Goal: Task Accomplishment & Management: Manage account settings

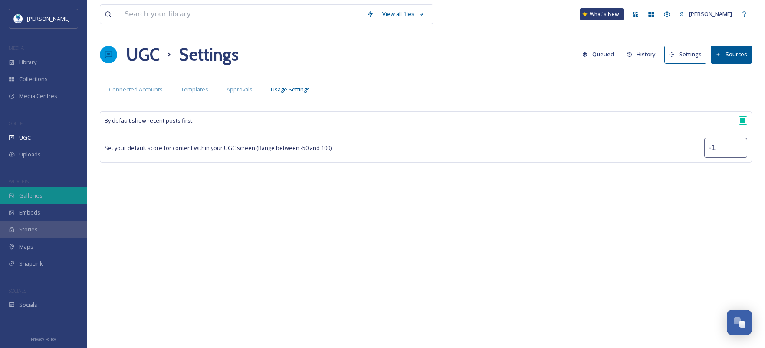
click at [52, 197] on div "Galleries" at bounding box center [43, 195] width 87 height 17
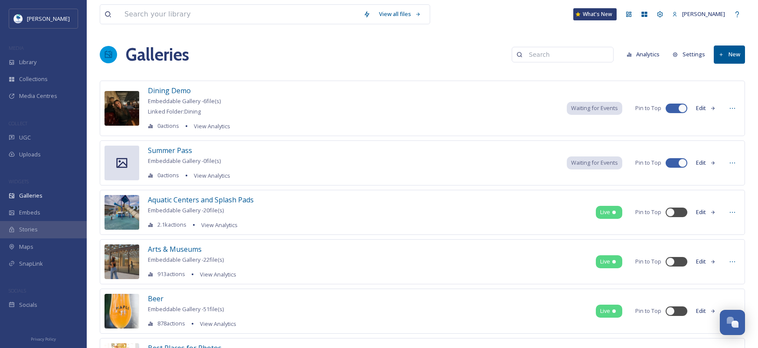
click at [654, 52] on button "Analytics" at bounding box center [644, 54] width 42 height 17
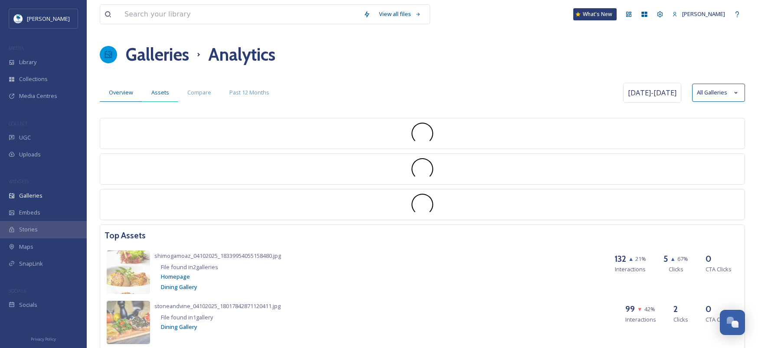
click at [161, 89] on span "Assets" at bounding box center [160, 92] width 18 height 8
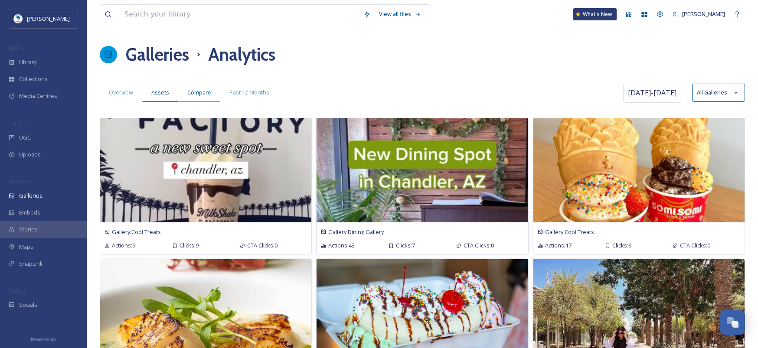
click at [206, 97] on div "Compare" at bounding box center [199, 93] width 42 height 18
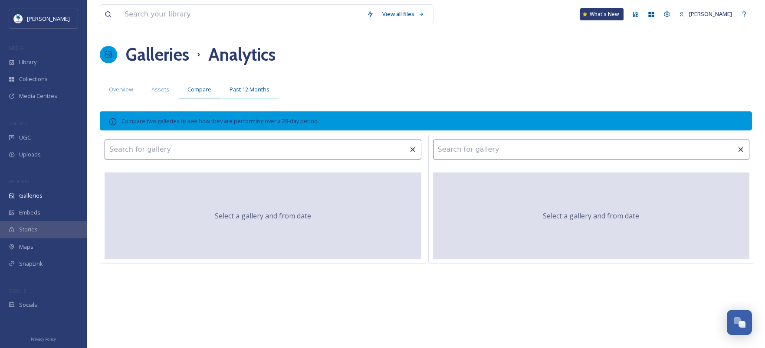
click at [269, 89] on div "Past 12 Months" at bounding box center [249, 90] width 58 height 18
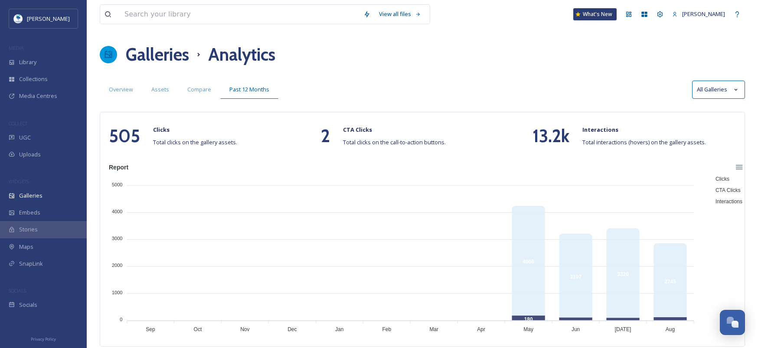
scroll to position [3, 0]
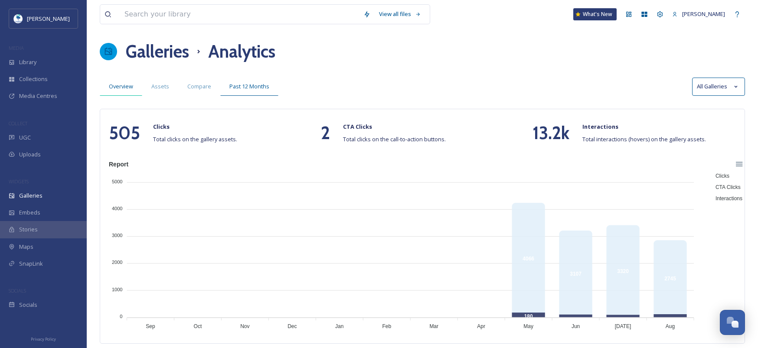
click at [124, 86] on span "Overview" at bounding box center [121, 86] width 24 height 8
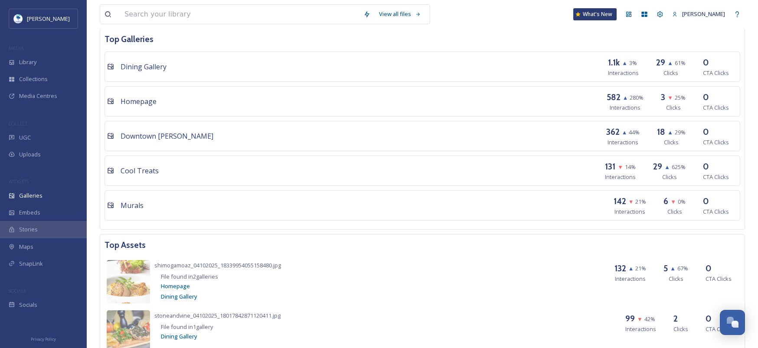
scroll to position [557, 0]
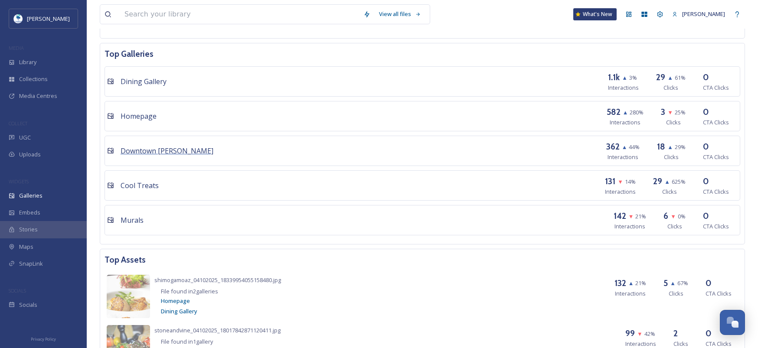
click at [173, 147] on span "Downtown Chandler" at bounding box center [167, 151] width 93 height 10
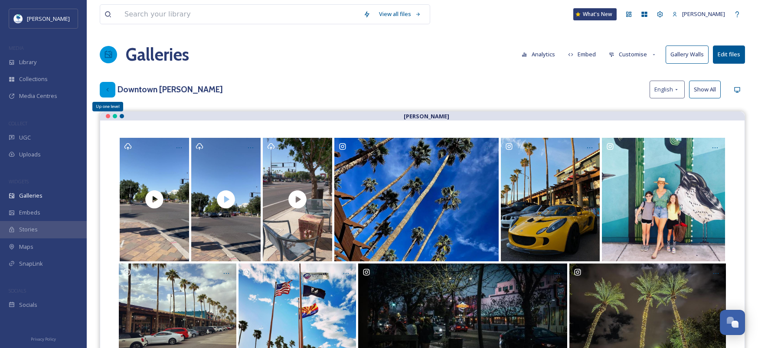
click at [111, 87] on icon at bounding box center [107, 89] width 7 height 7
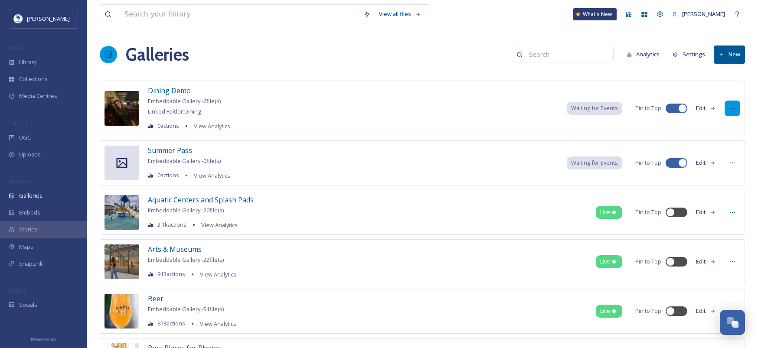
click at [736, 111] on div at bounding box center [733, 109] width 16 height 16
click at [441, 54] on div "Galleries Analytics Settings New" at bounding box center [423, 55] width 646 height 26
click at [542, 52] on input at bounding box center [567, 54] width 84 height 17
type input "shop"
click at [46, 58] on div "Library" at bounding box center [43, 62] width 87 height 17
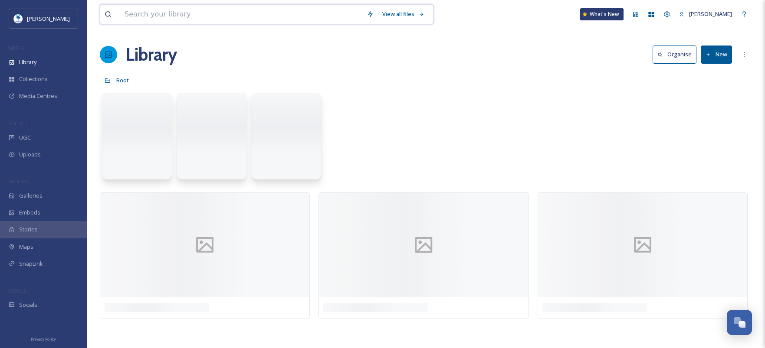
click at [222, 19] on input at bounding box center [241, 14] width 242 height 19
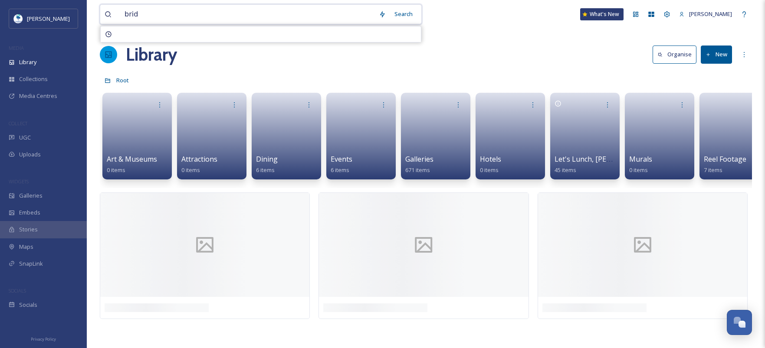
type input "bride"
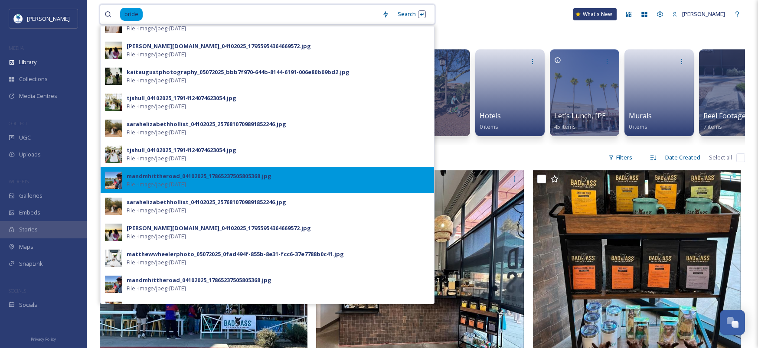
scroll to position [51, 0]
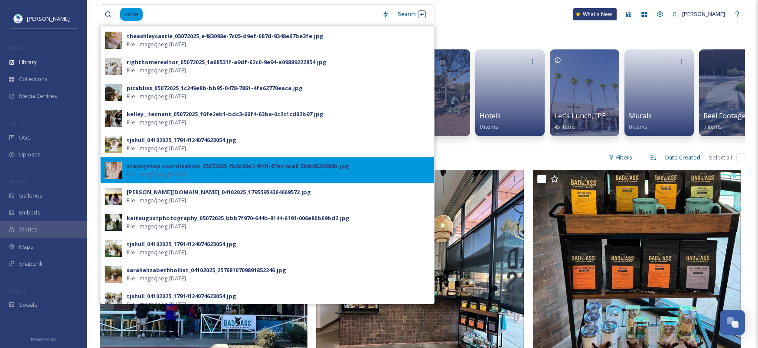
click at [201, 165] on div "stepbystep.coordination_05072025_fb6c39a2-9f01-87ec-6ce8-569c9520350b.jpg" at bounding box center [238, 166] width 223 height 8
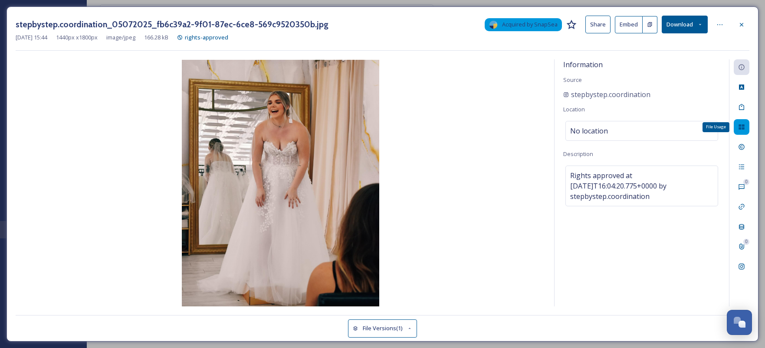
click at [744, 124] on icon at bounding box center [741, 127] width 7 height 7
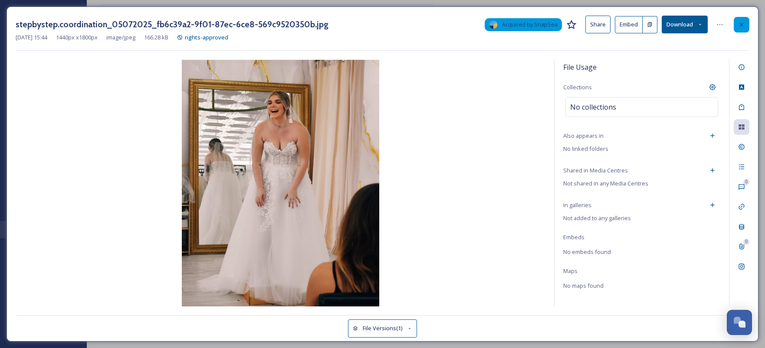
click at [741, 21] on icon at bounding box center [741, 24] width 7 height 7
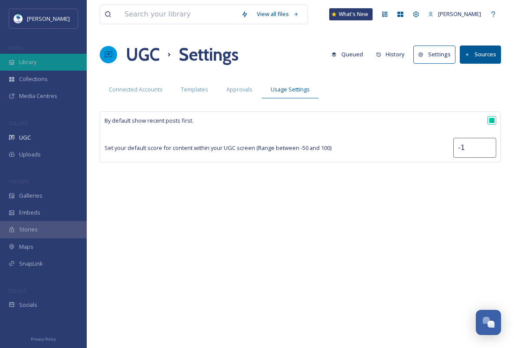
click at [39, 65] on div "Library" at bounding box center [43, 62] width 87 height 17
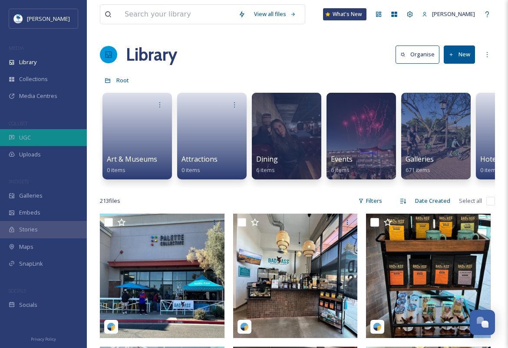
click at [43, 134] on div "UGC" at bounding box center [43, 137] width 87 height 17
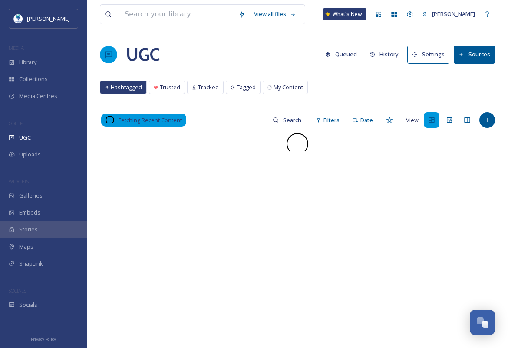
click at [381, 55] on button "History" at bounding box center [384, 54] width 38 height 17
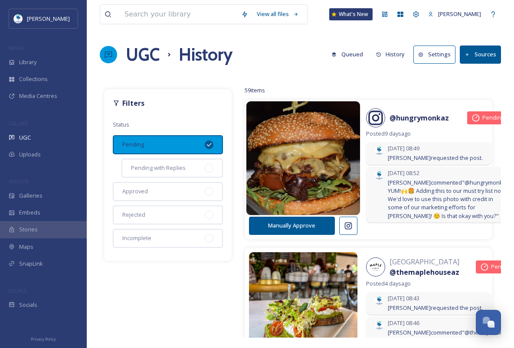
click at [303, 177] on img at bounding box center [303, 158] width 114 height 137
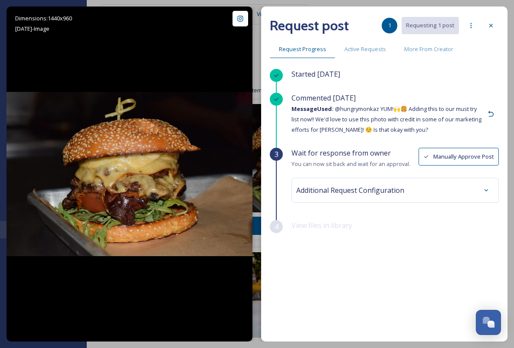
click at [472, 184] on div "Additional Request Configuration" at bounding box center [395, 191] width 198 height 16
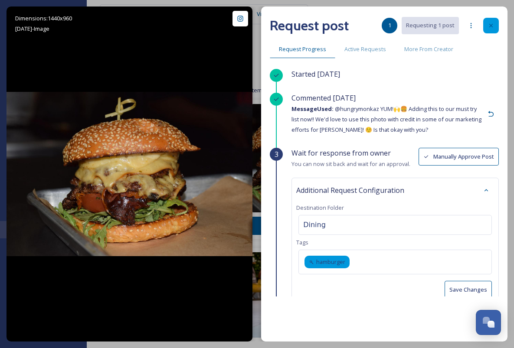
click at [492, 24] on icon at bounding box center [491, 25] width 7 height 7
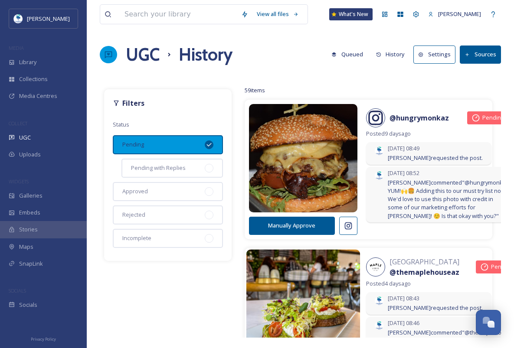
click at [320, 287] on img at bounding box center [303, 307] width 114 height 137
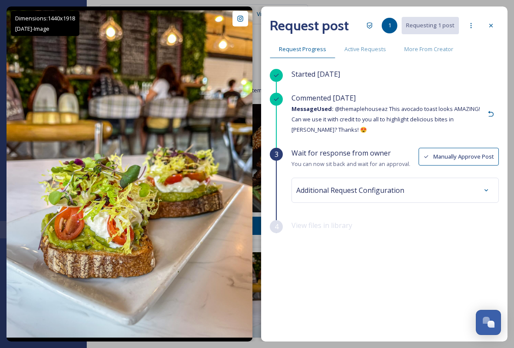
click at [419, 193] on div "Additional Request Configuration" at bounding box center [395, 191] width 198 height 16
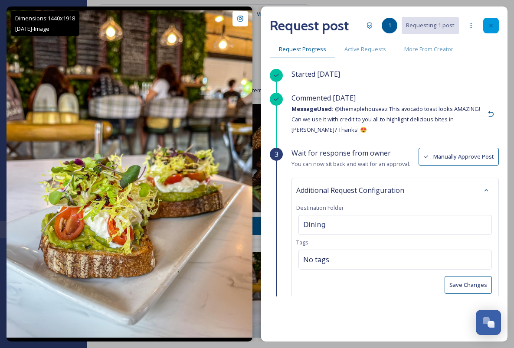
click at [493, 25] on icon at bounding box center [491, 25] width 7 height 7
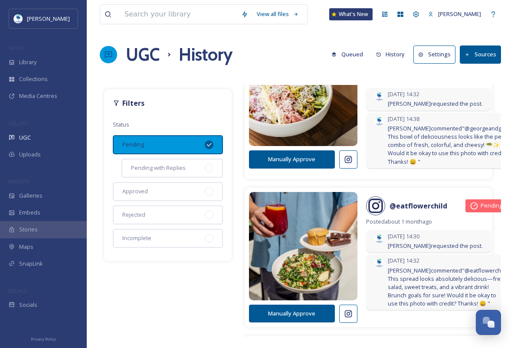
scroll to position [389, 0]
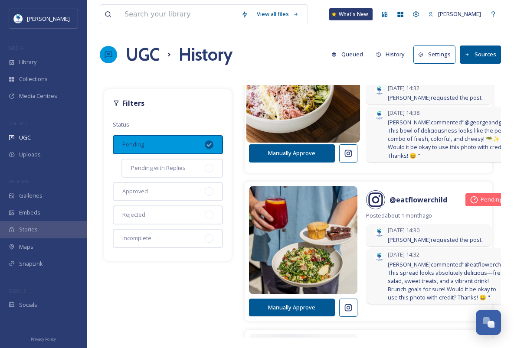
click at [288, 131] on img at bounding box center [303, 86] width 114 height 137
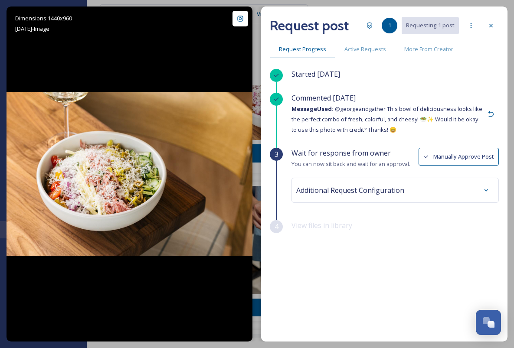
click at [372, 191] on span "Additional Request Configuration" at bounding box center [350, 190] width 108 height 10
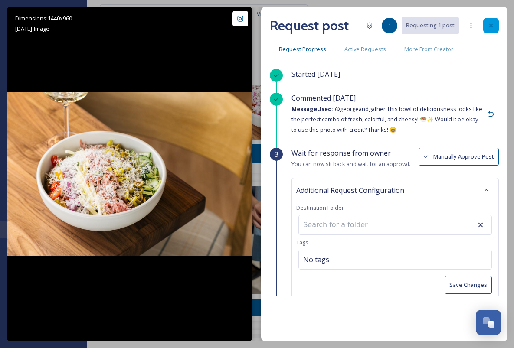
click at [491, 27] on icon at bounding box center [491, 25] width 7 height 7
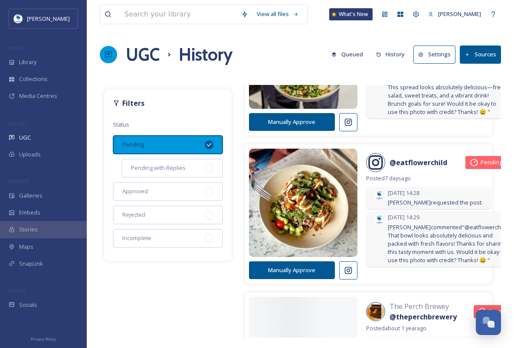
scroll to position [808, 0]
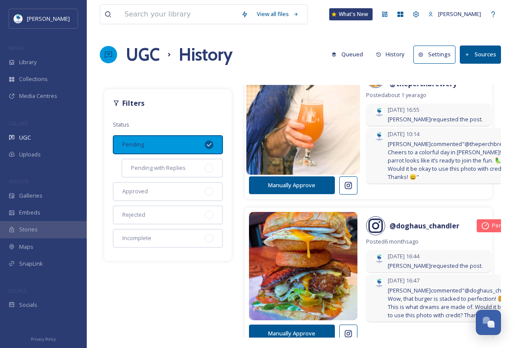
click at [315, 177] on img at bounding box center [303, 117] width 114 height 137
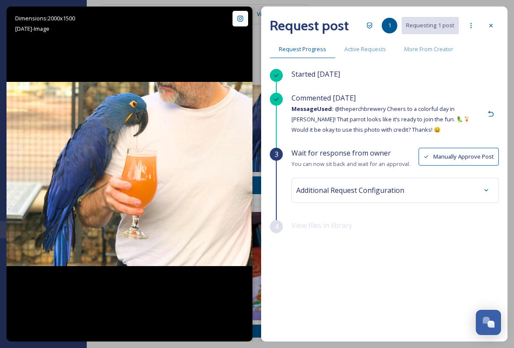
click at [329, 186] on span "Additional Request Configuration" at bounding box center [350, 190] width 108 height 10
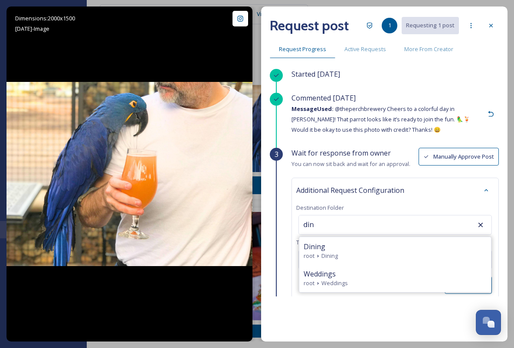
drag, startPoint x: 333, startPoint y: 224, endPoint x: 297, endPoint y: 222, distance: 36.5
click at [297, 222] on div "Additional Request Configuration Destination Folder din Dining root Dining Wedd…" at bounding box center [395, 238] width 207 height 121
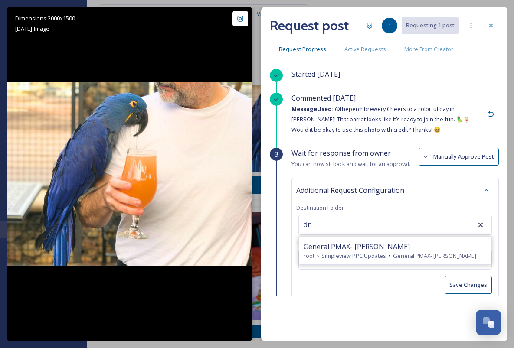
type input "d"
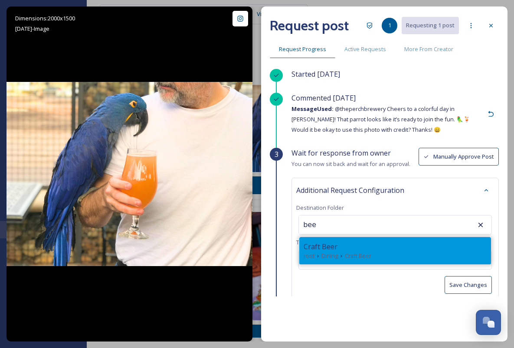
click at [335, 249] on span "Craft Beer" at bounding box center [321, 247] width 34 height 10
type input "Craft Beer"
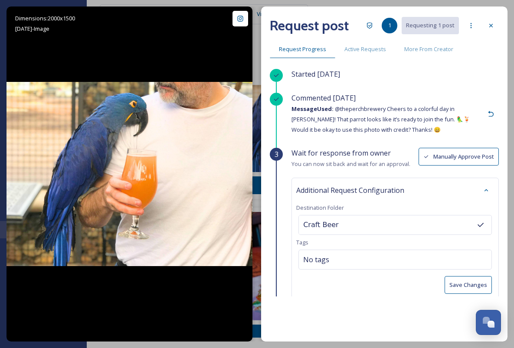
click at [457, 285] on button "Save Changes" at bounding box center [468, 285] width 47 height 18
click at [495, 27] on div at bounding box center [491, 26] width 16 height 16
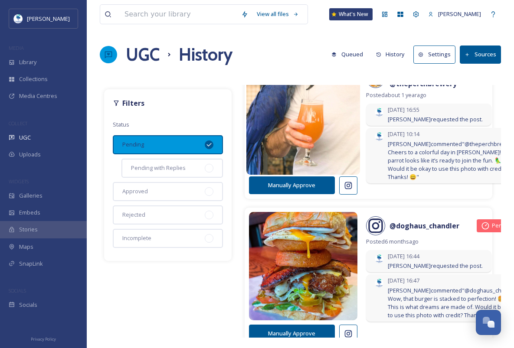
click at [306, 152] on img at bounding box center [303, 117] width 114 height 137
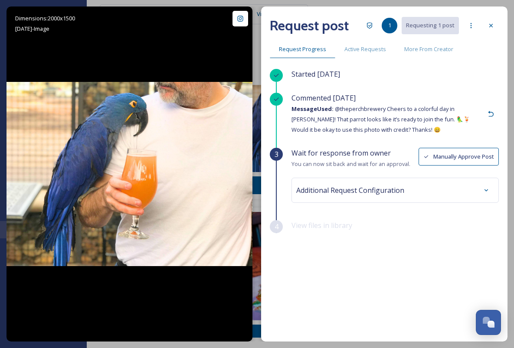
click at [324, 196] on div "Additional Request Configuration" at bounding box center [395, 191] width 198 height 16
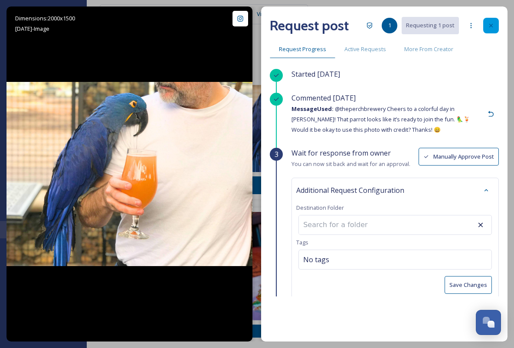
click at [491, 32] on div at bounding box center [491, 26] width 16 height 16
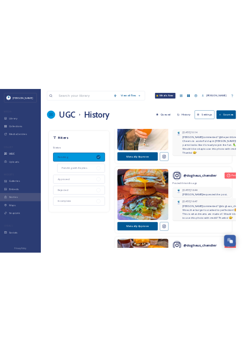
scroll to position [838, 0]
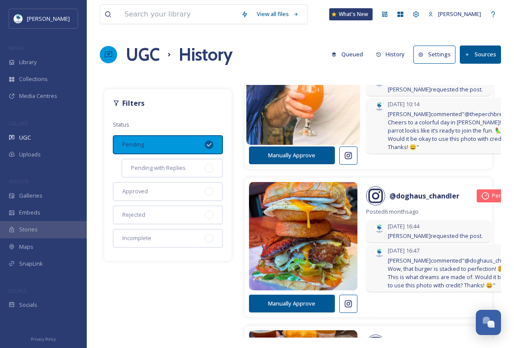
click at [288, 134] on img at bounding box center [303, 88] width 114 height 137
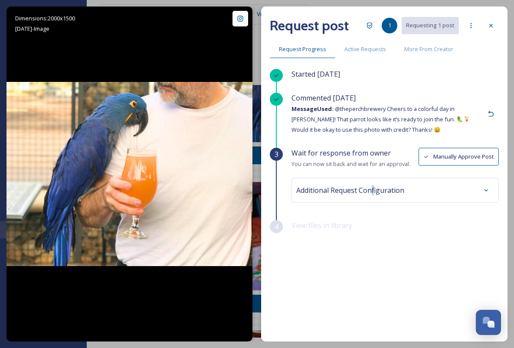
click at [374, 191] on span "Additional Request Configuration" at bounding box center [350, 190] width 108 height 10
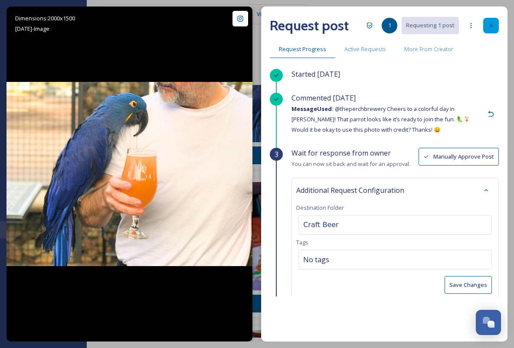
click at [495, 25] on div at bounding box center [491, 26] width 16 height 16
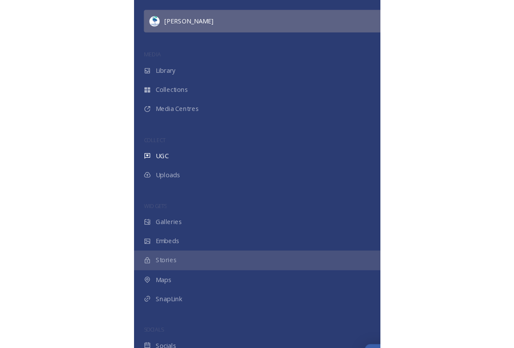
scroll to position [0, 0]
